Goal: Task Accomplishment & Management: Use online tool/utility

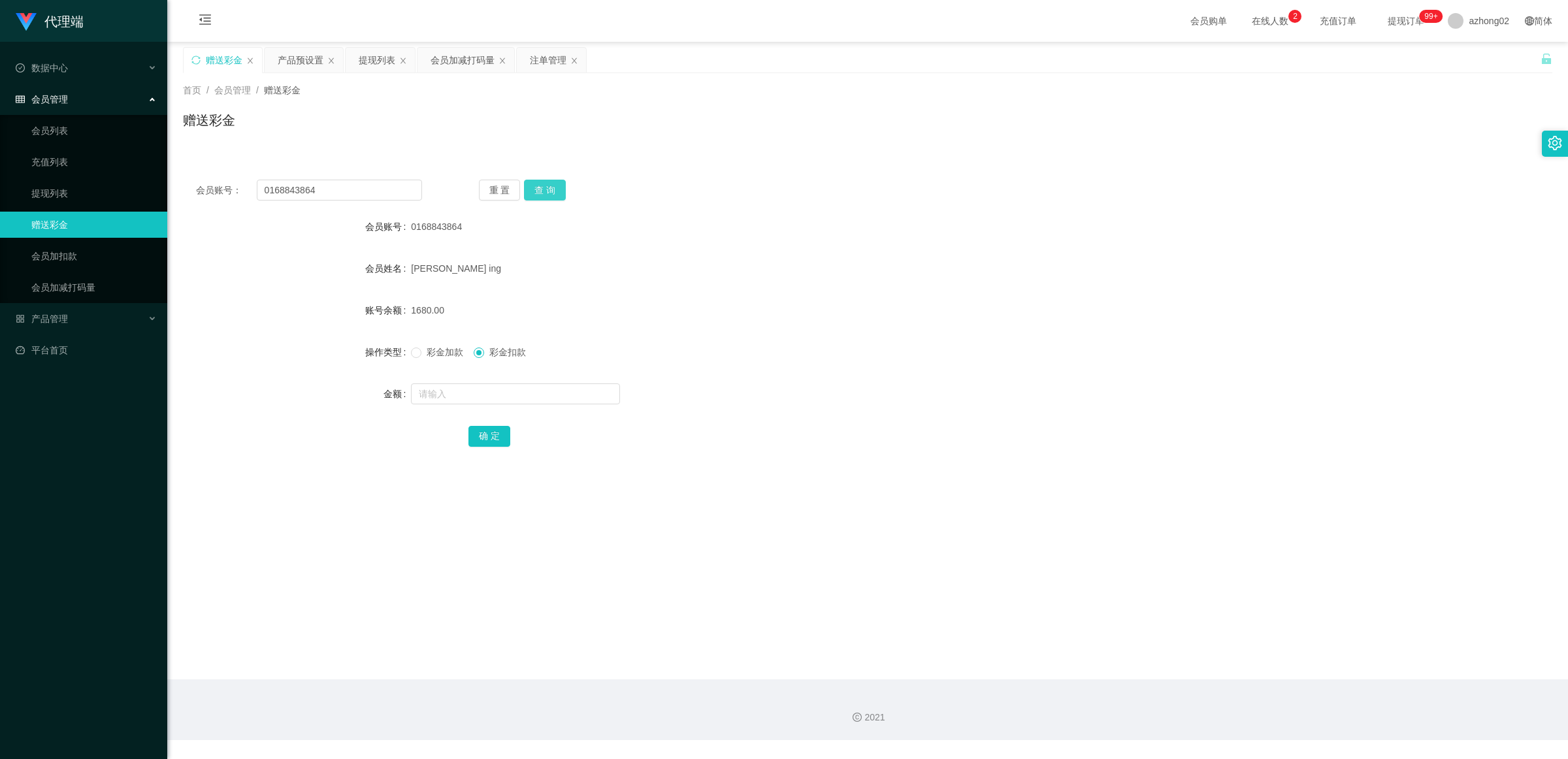
click at [552, 185] on button "查 询" at bounding box center [545, 190] width 42 height 21
click at [363, 62] on div "提现列表" at bounding box center [377, 60] width 36 height 25
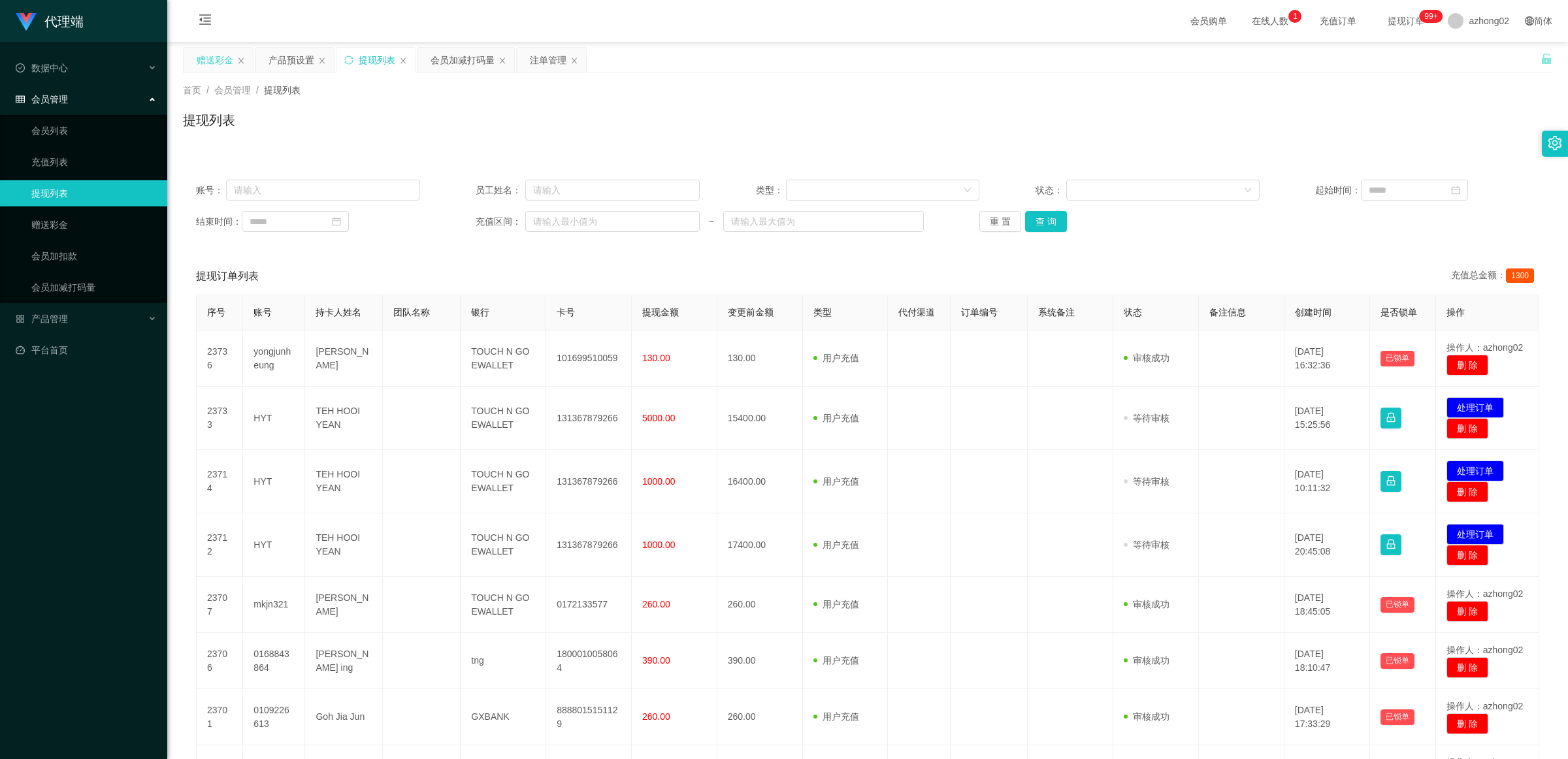
click at [197, 62] on div "赠送彩金" at bounding box center [215, 60] width 36 height 25
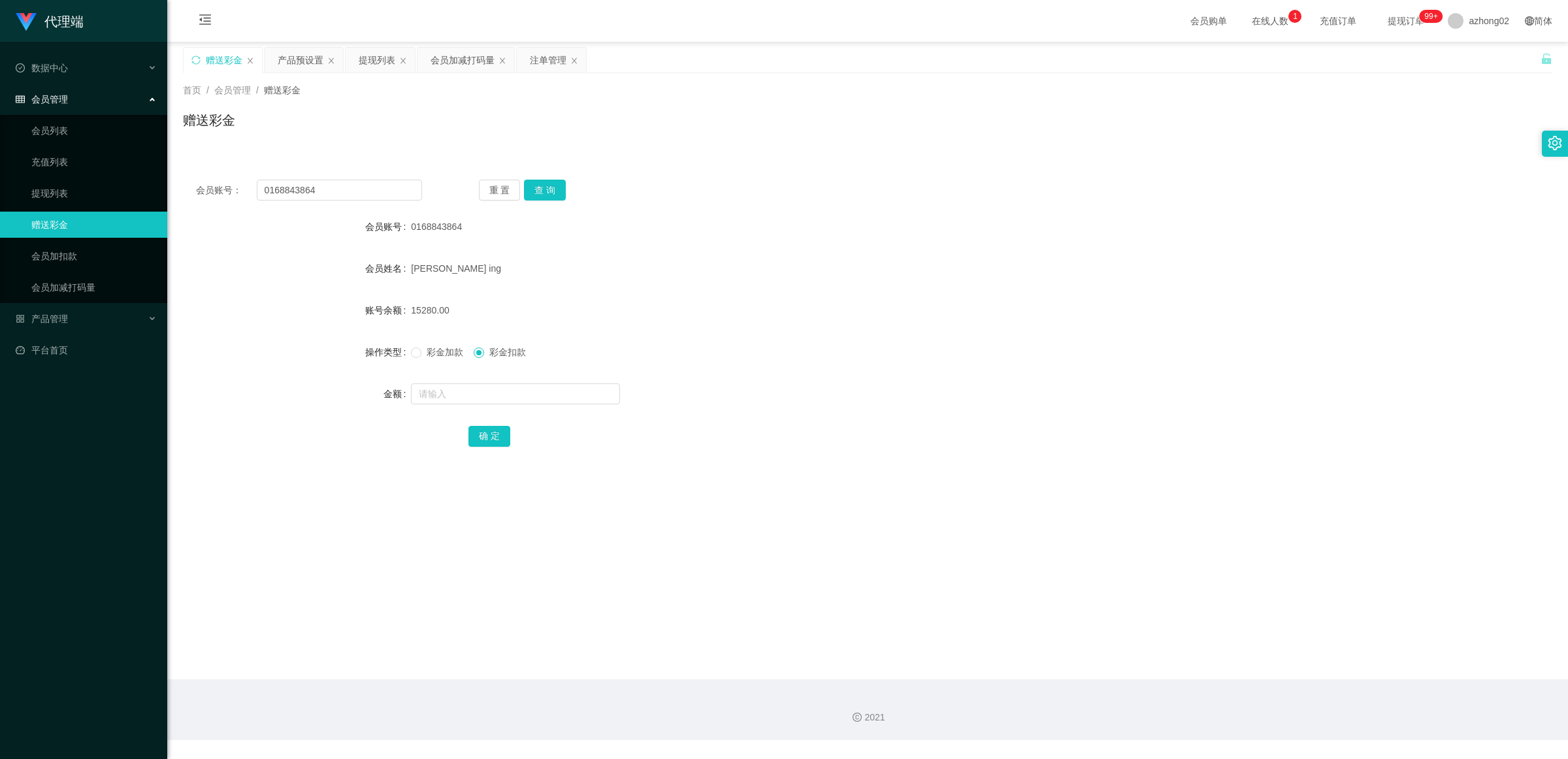
click at [367, 205] on div "会员账号： 0168843864 重 置 查 询 会员账号 0168843864 会员姓名 [PERSON_NAME] ing 账号余额 15280.00 操…" at bounding box center [867, 321] width 1369 height 311
click at [367, 194] on input "0168843864" at bounding box center [340, 190] width 166 height 21
paste input "yongjunheung"
type input "yongjunheung"
click at [552, 190] on button "查 询" at bounding box center [545, 190] width 42 height 21
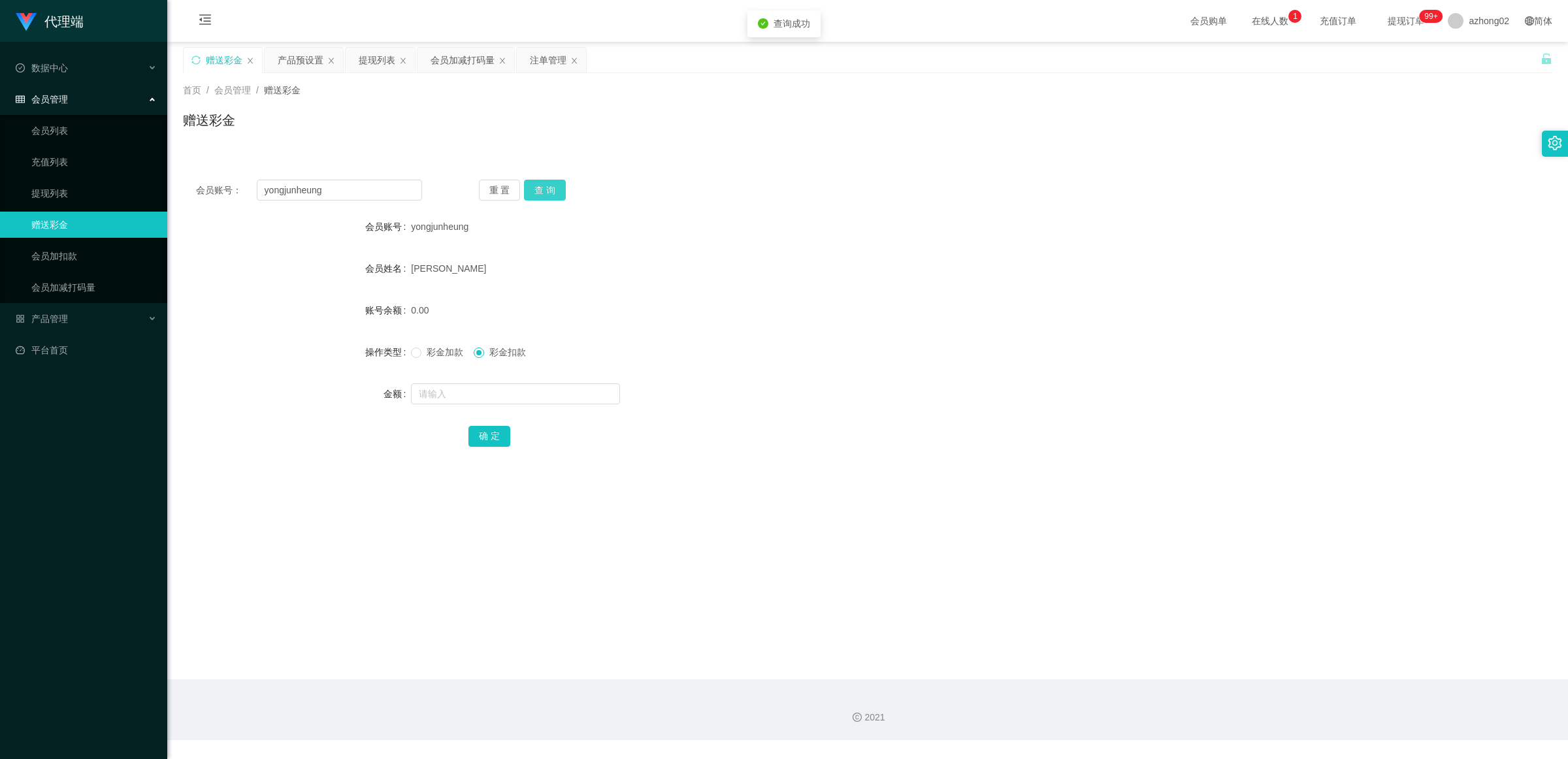
click at [552, 190] on button "查 询" at bounding box center [545, 190] width 42 height 21
click at [552, 190] on div "重 置 查 询" at bounding box center [592, 190] width 226 height 21
click at [552, 190] on button "查 询" at bounding box center [545, 190] width 42 height 21
click at [559, 221] on div "yongjunheung" at bounding box center [811, 225] width 799 height 26
